Goal: Task Accomplishment & Management: Complete application form

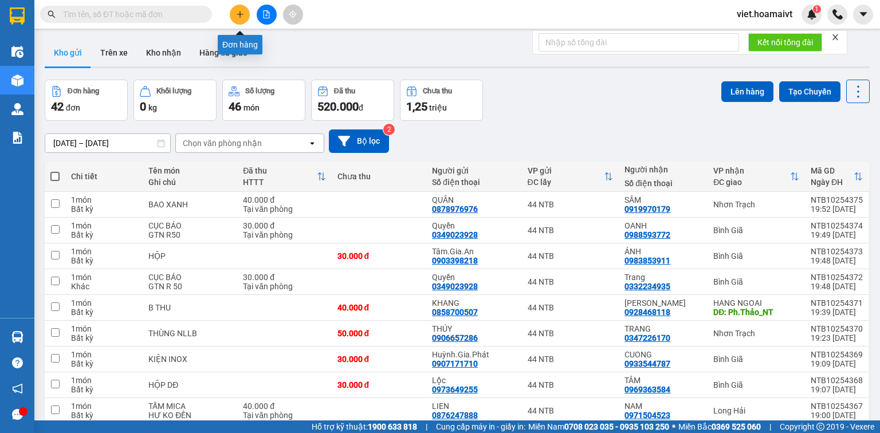
scroll to position [895, 0]
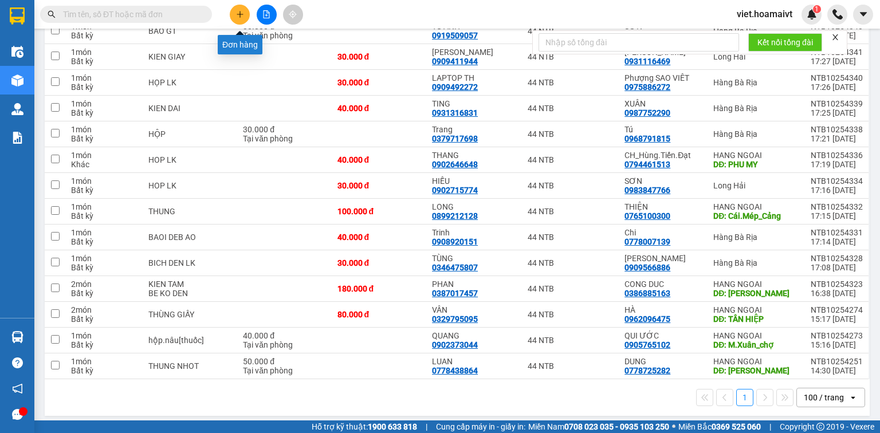
click at [239, 11] on icon "plus" at bounding box center [239, 14] width 1 height 6
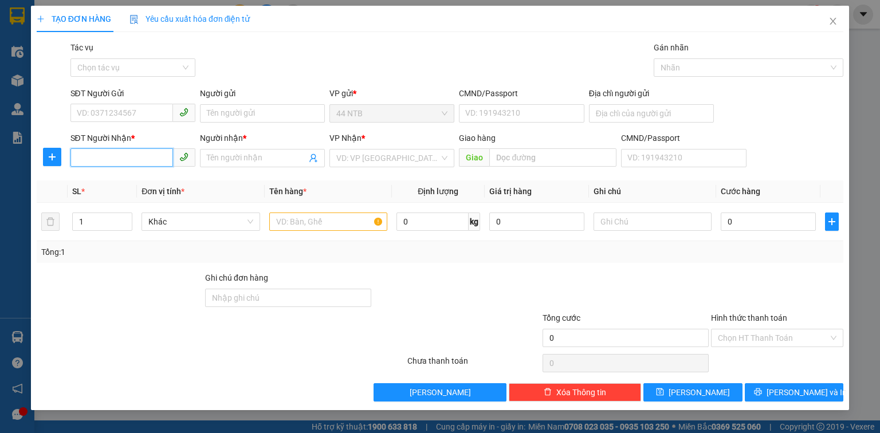
click at [134, 160] on input "SĐT Người Nhận *" at bounding box center [121, 157] width 103 height 18
type input "09114343"
click at [152, 178] on div "0911434311 - [PERSON_NAME]" at bounding box center [133, 181] width 113 height 13
type input "118/33A_H.Th.Lộc_T.[GEOGRAPHIC_DATA]"
type input "0911434311"
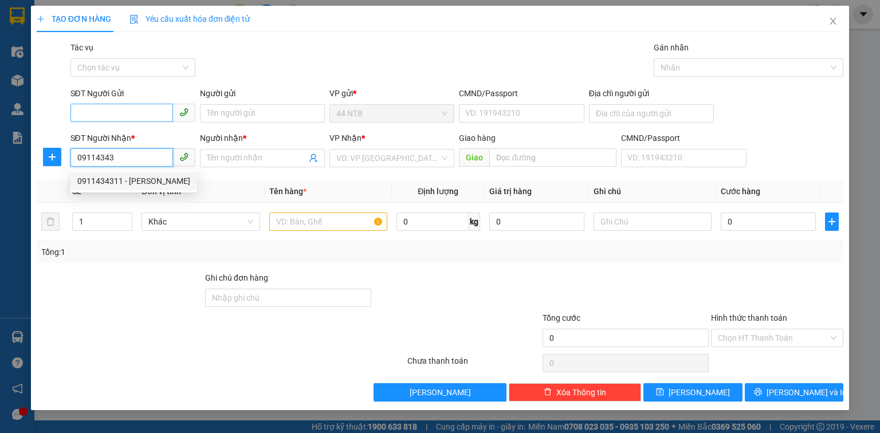
type input "Thường"
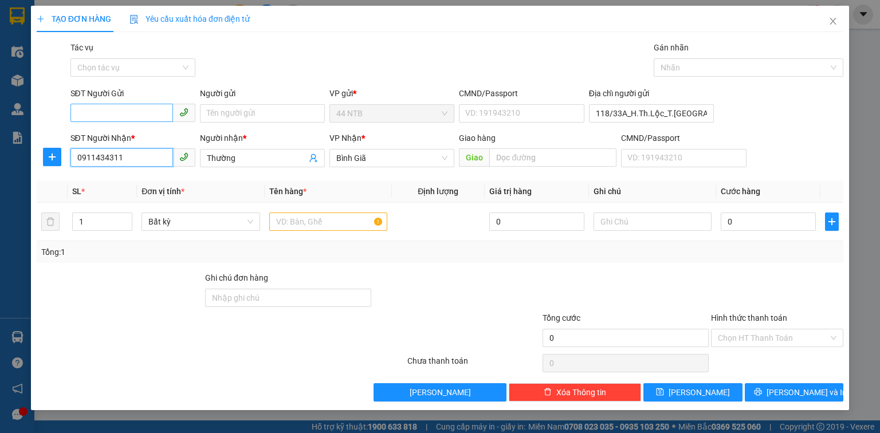
type input "0911434311"
click at [153, 119] on input "SĐT Người Gửi" at bounding box center [121, 113] width 103 height 18
click at [153, 139] on div "0908606160 - Lab_Việt.Tiên" at bounding box center [132, 136] width 111 height 13
type input "0908606160"
type input "Lab_Việt.Tiên"
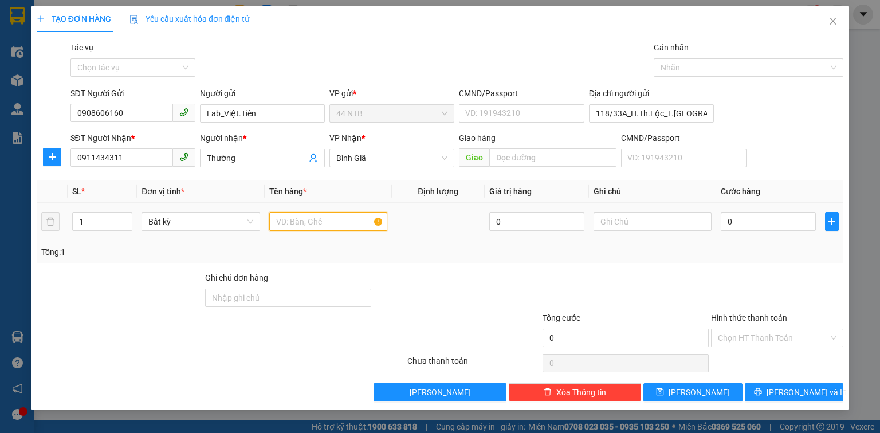
click at [300, 225] on input "text" at bounding box center [328, 221] width 118 height 18
type input "hộp"
type input "3"
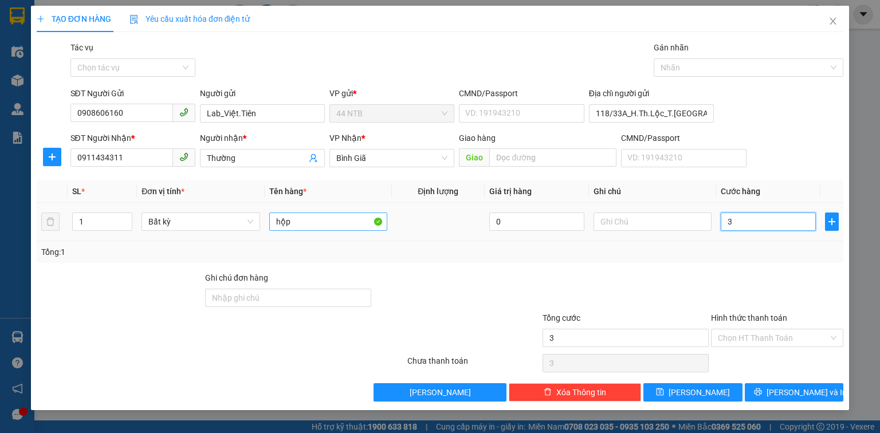
type input "30"
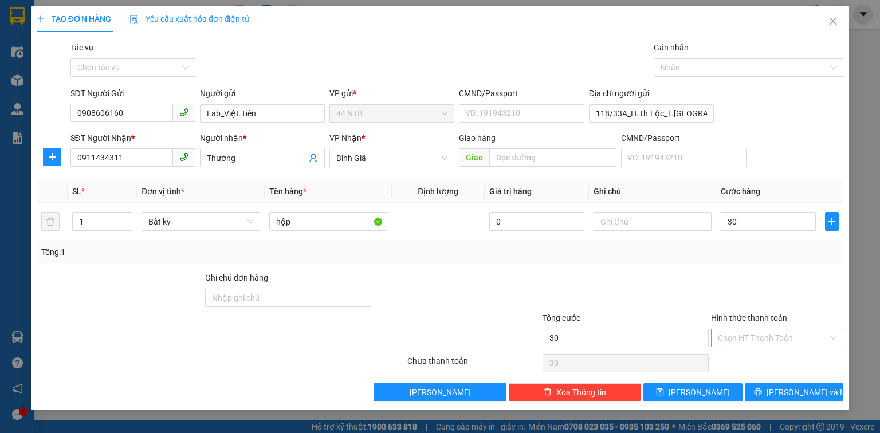
type input "30.000"
click at [756, 339] on input "Hình thức thanh toán" at bounding box center [773, 337] width 111 height 17
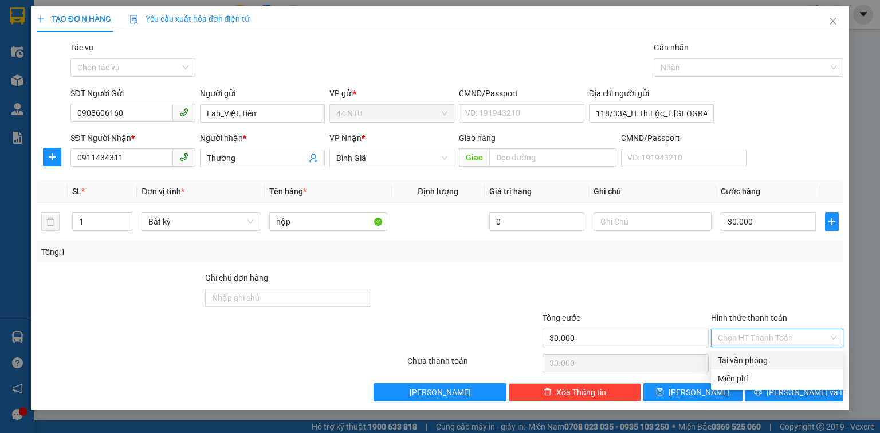
click at [751, 364] on div "Tại văn phòng" at bounding box center [777, 360] width 119 height 13
type input "0"
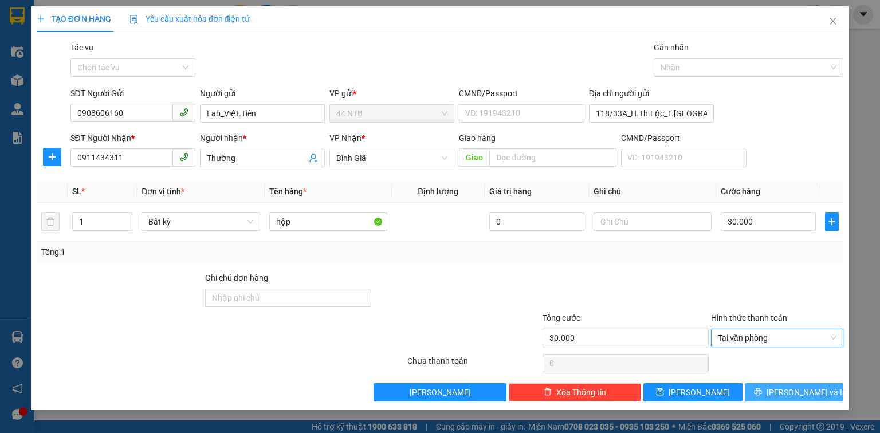
click at [756, 392] on button "[PERSON_NAME] và In" at bounding box center [794, 392] width 99 height 18
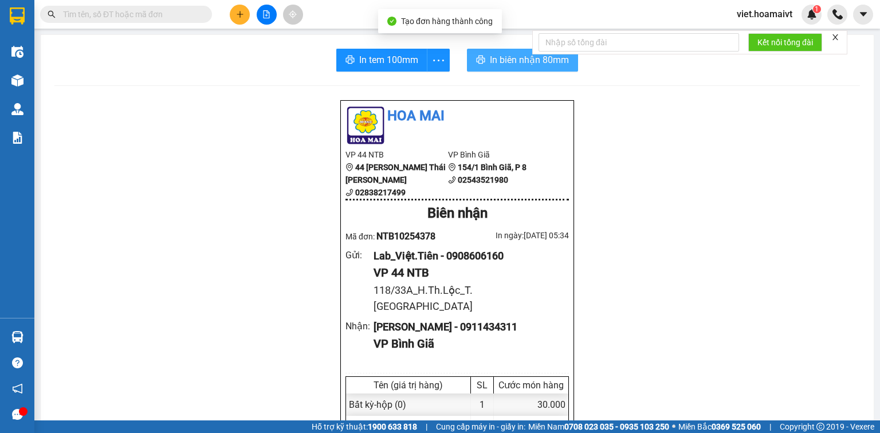
click at [476, 55] on icon "printer" at bounding box center [480, 59] width 9 height 9
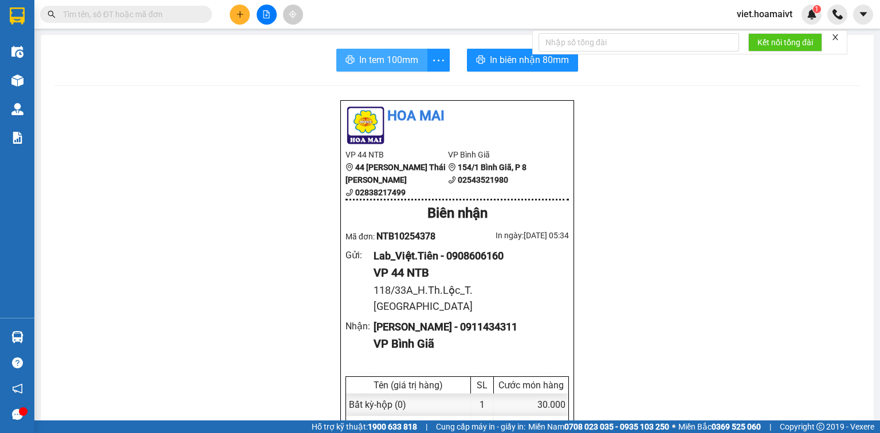
click at [395, 56] on span "In tem 100mm" at bounding box center [388, 60] width 59 height 14
